Goal: Information Seeking & Learning: Learn about a topic

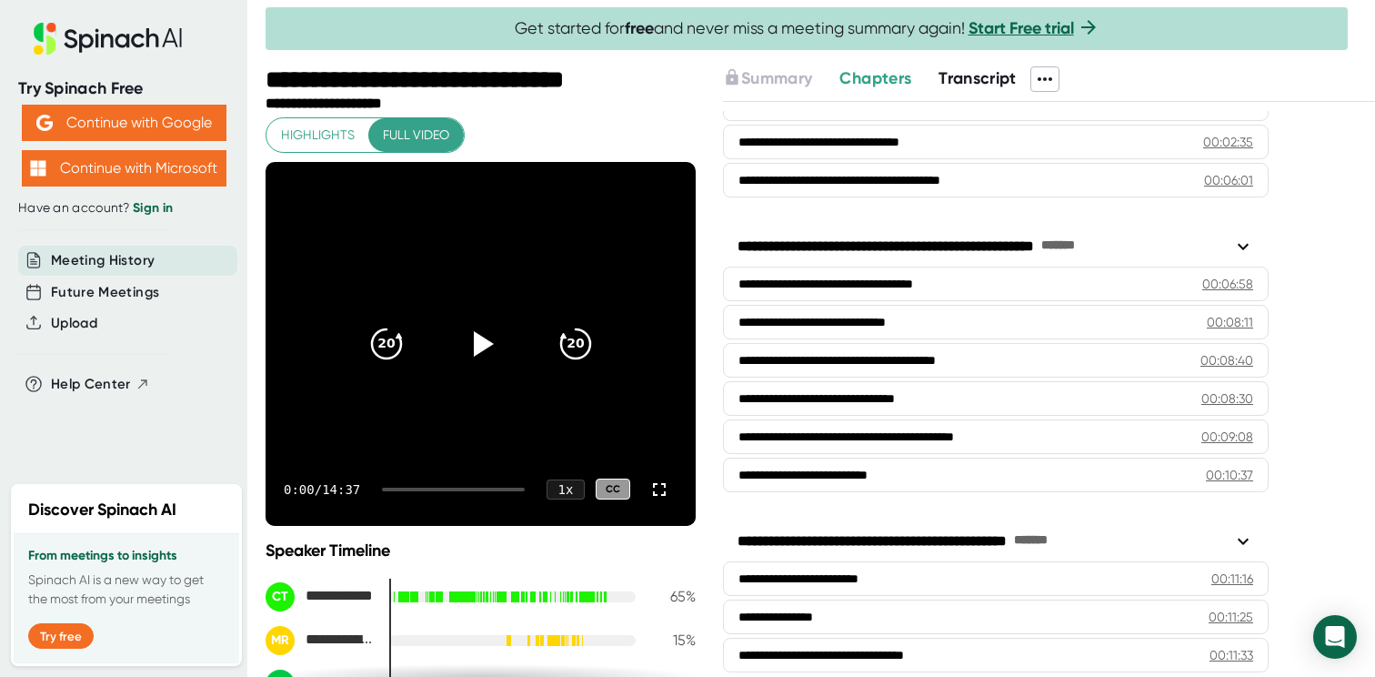
scroll to position [374, 0]
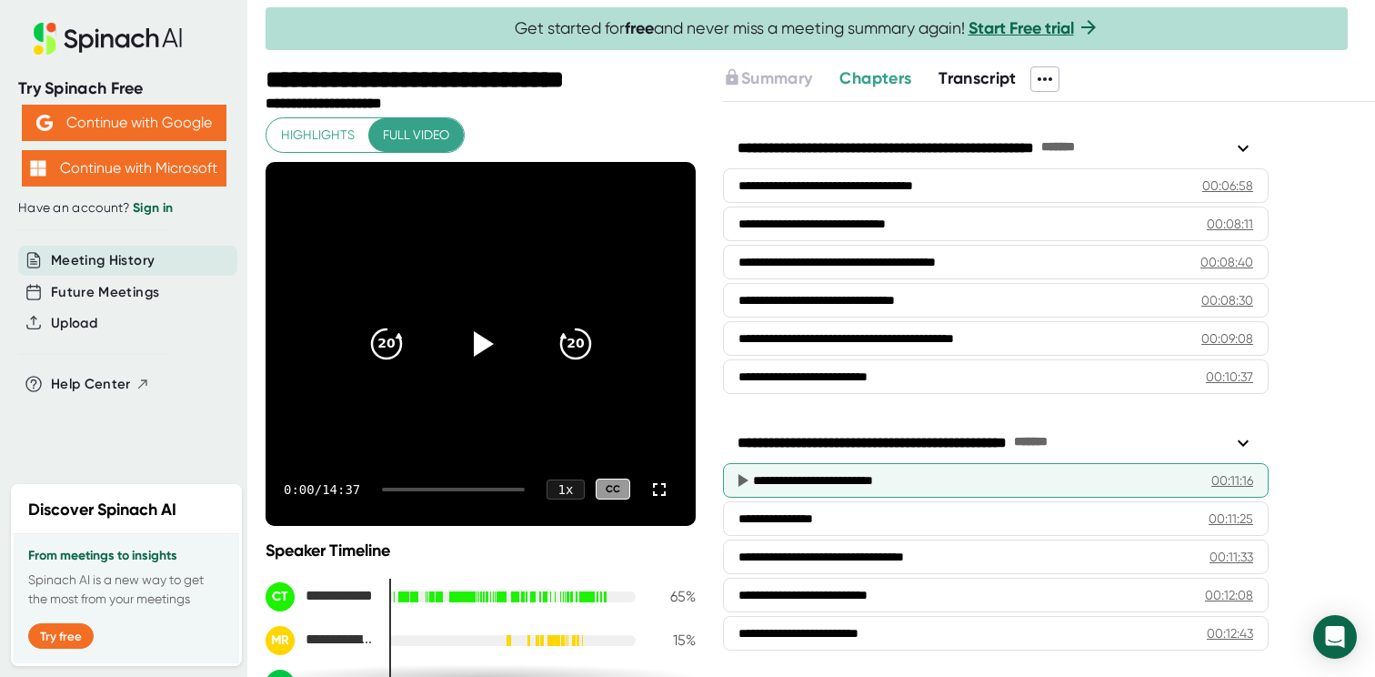
click at [1238, 480] on div "00:11:16" at bounding box center [1232, 480] width 42 height 18
